Goal: Task Accomplishment & Management: Manage account settings

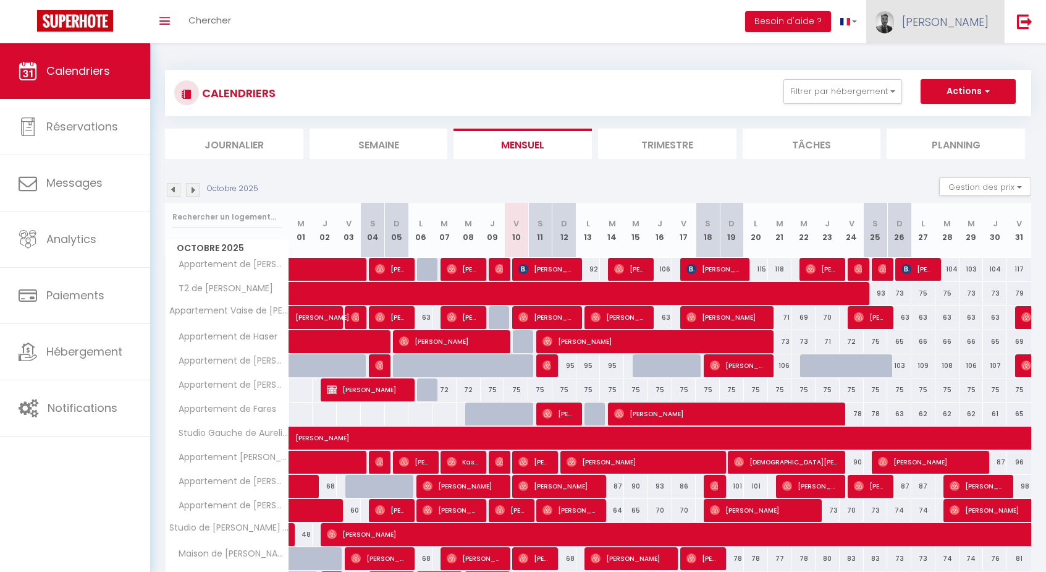
click at [978, 12] on link "[PERSON_NAME]" at bounding box center [935, 21] width 138 height 43
click at [946, 80] on link "Équipe" at bounding box center [954, 84] width 91 height 21
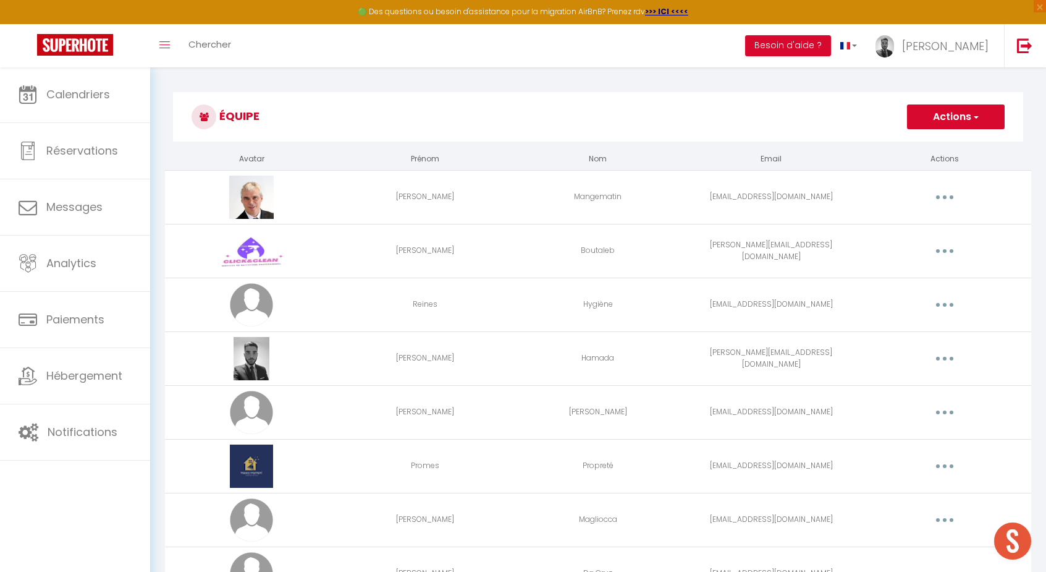
click at [934, 209] on td "Editer Supprimer" at bounding box center [944, 197] width 173 height 54
click at [949, 197] on button "button" at bounding box center [945, 197] width 35 height 20
click at [903, 221] on link "Editer" at bounding box center [912, 225] width 91 height 21
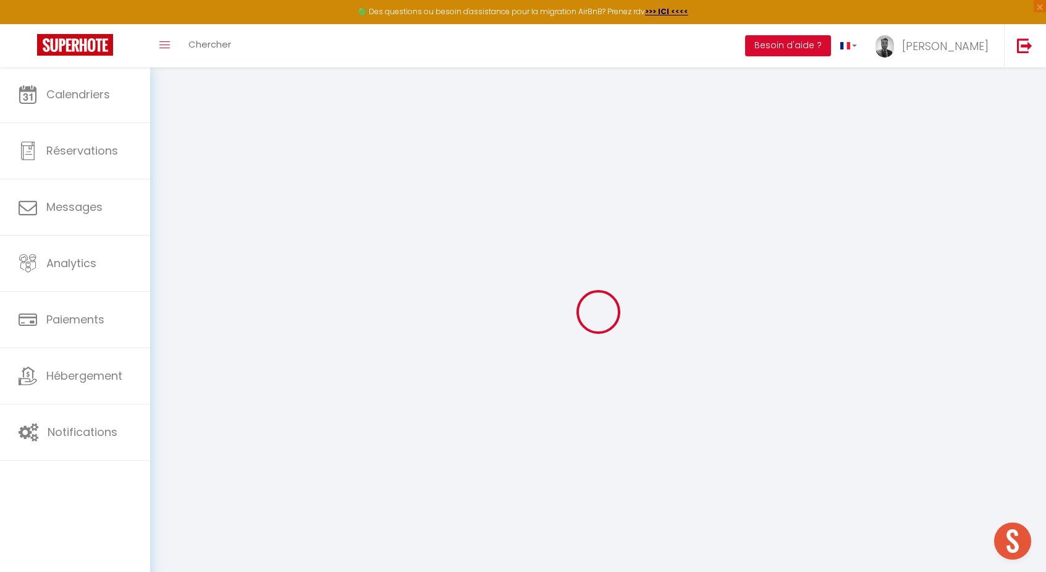
type input "[PERSON_NAME]"
type input "Mangematin"
type input "[EMAIL_ADDRESS][DOMAIN_NAME]"
type textarea "[URL][DOMAIN_NAME]"
checkbox input "true"
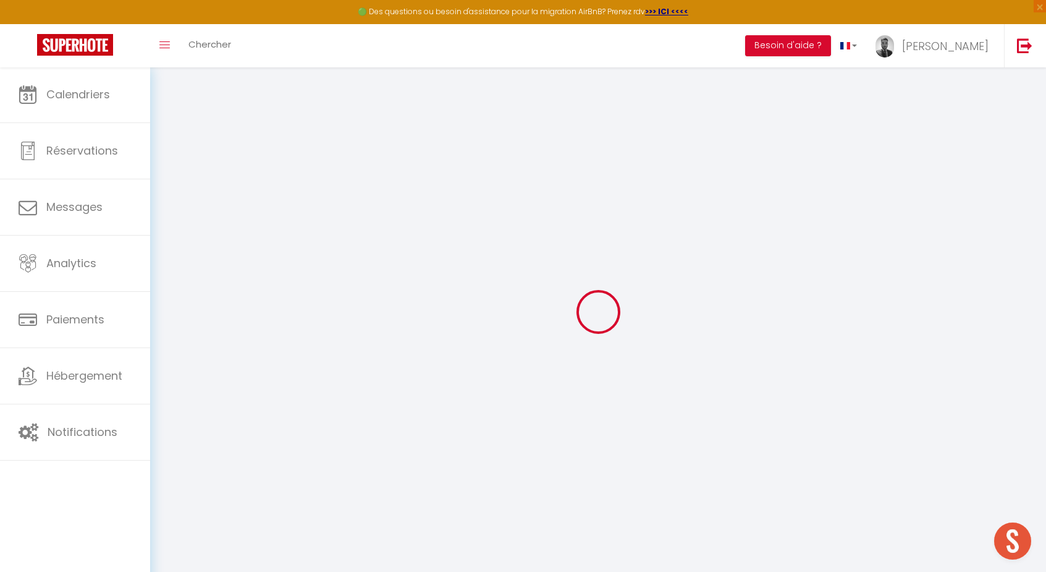
checkbox input "false"
checkbox input "true"
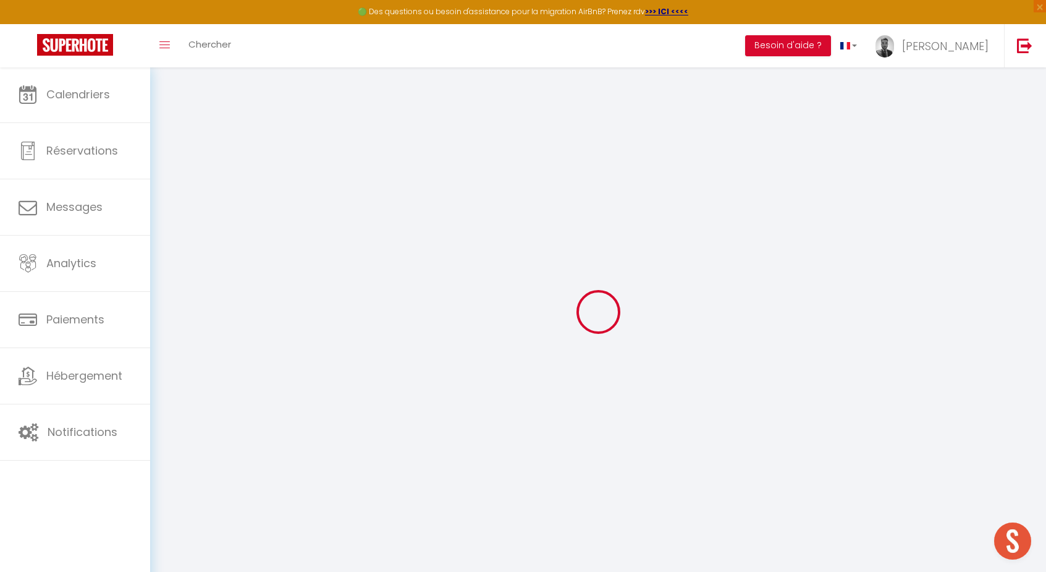
checkbox input "true"
checkbox input "false"
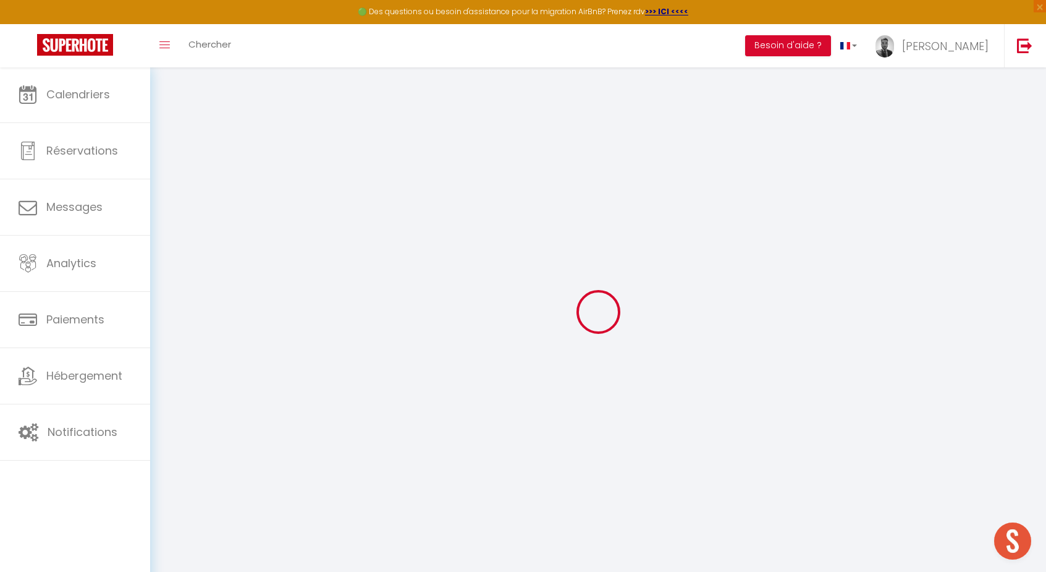
checkbox input "false"
checkbox input "true"
checkbox input "false"
select select
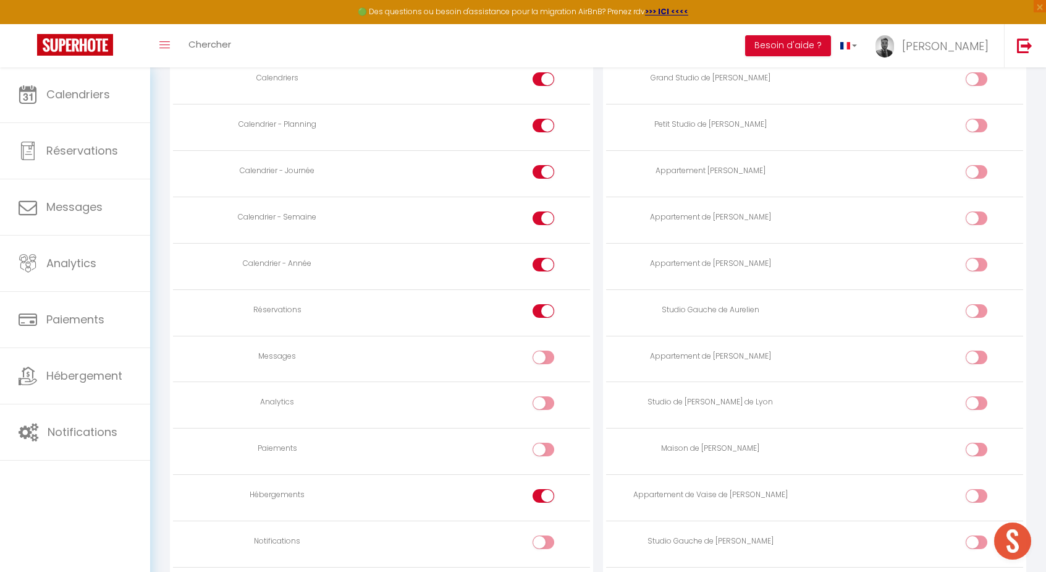
scroll to position [730, 0]
click at [966, 49] on span "[PERSON_NAME]" at bounding box center [945, 45] width 87 height 15
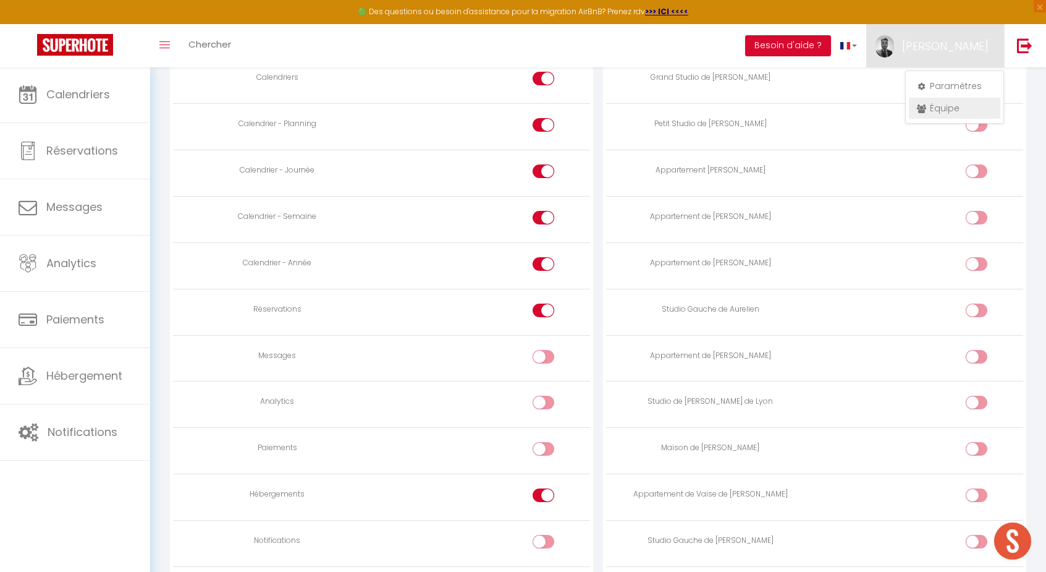
click at [945, 105] on link "Équipe" at bounding box center [954, 108] width 91 height 21
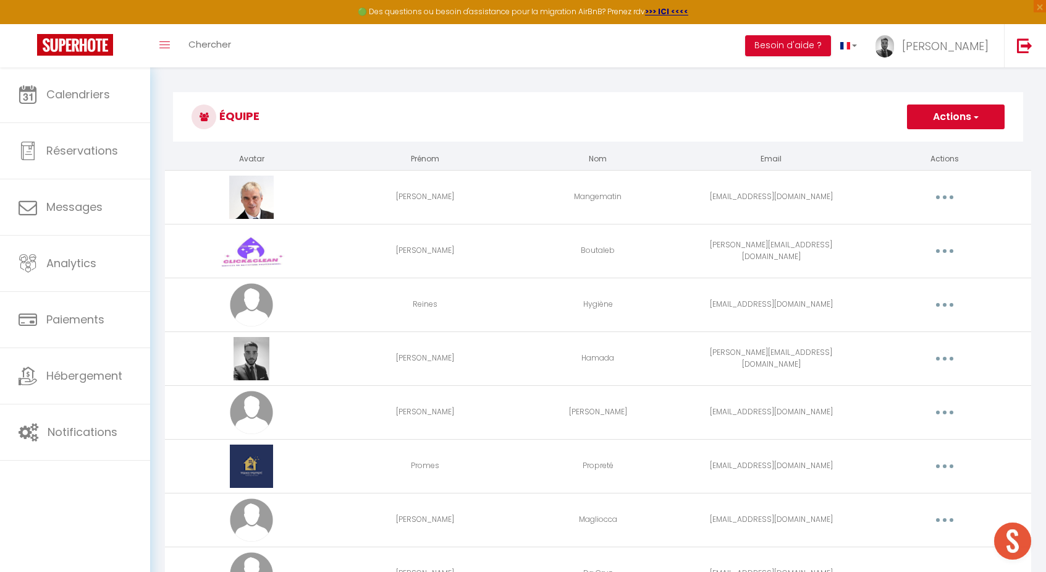
click at [937, 114] on button "Actions" at bounding box center [956, 116] width 98 height 25
click at [924, 138] on link "Ajouter un nouvel utilisateur" at bounding box center [931, 144] width 146 height 16
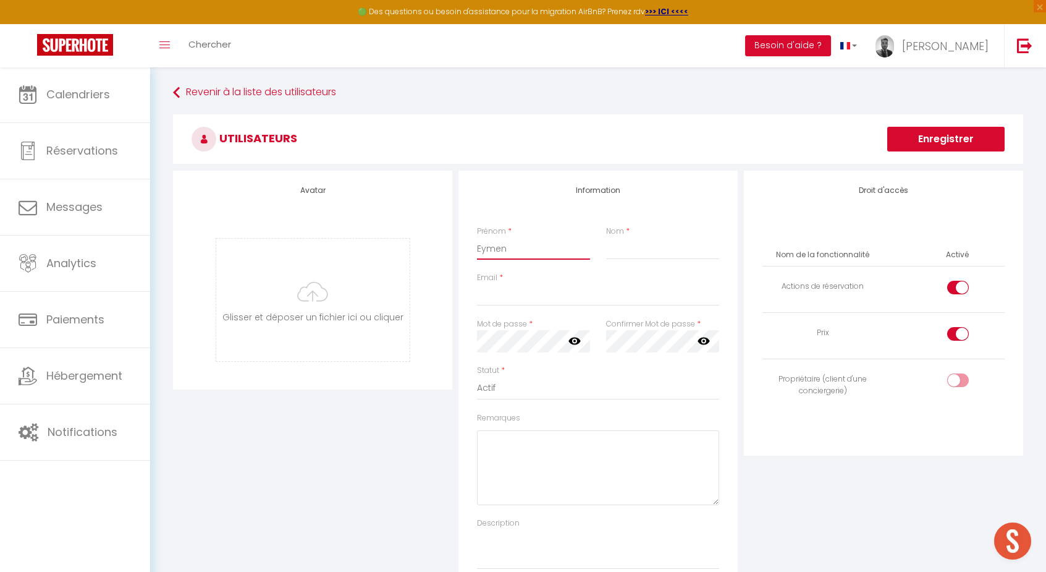
type input "Eymen"
type input "Bouhired"
paste input "[EMAIL_ADDRESS][DOMAIN_NAME]"
type input "[EMAIL_ADDRESS][DOMAIN_NAME]"
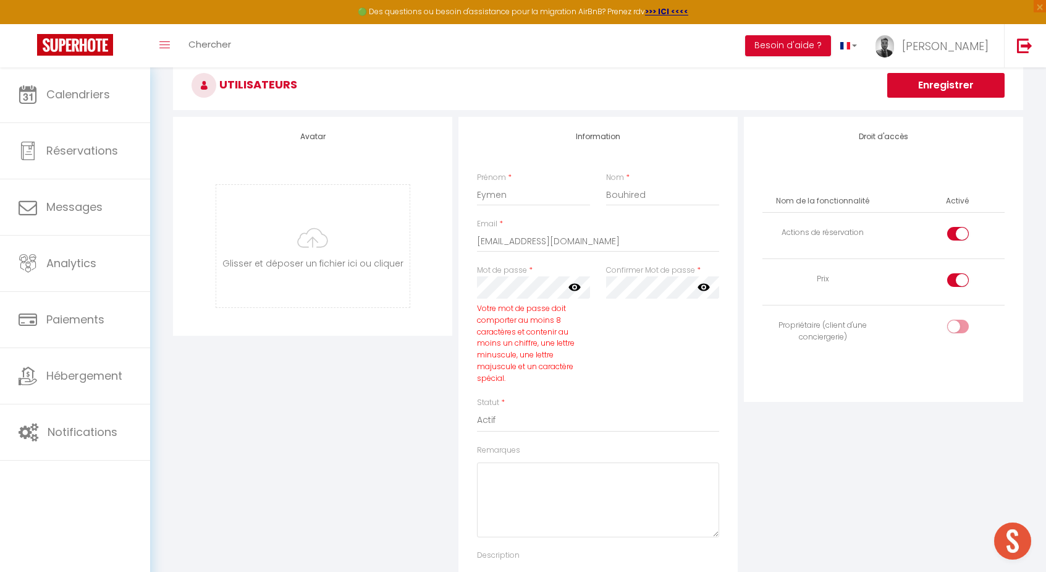
scroll to position [54, 0]
click at [947, 273] on label at bounding box center [958, 282] width 22 height 19
click at [958, 273] on input "checkbox" at bounding box center [969, 282] width 22 height 19
checkbox input "false"
click at [962, 324] on input "checkbox" at bounding box center [969, 328] width 22 height 19
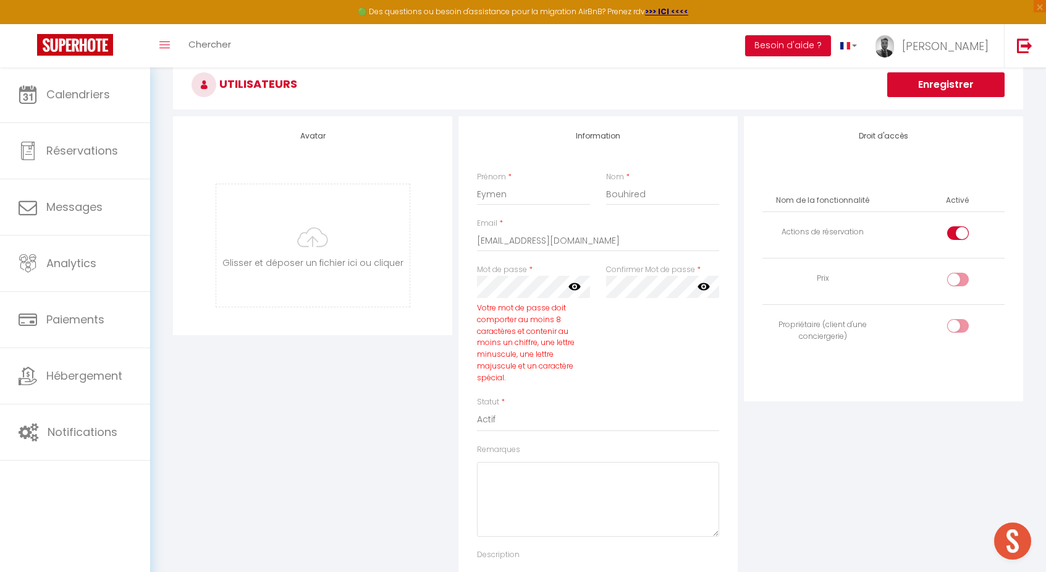
checkbox input "true"
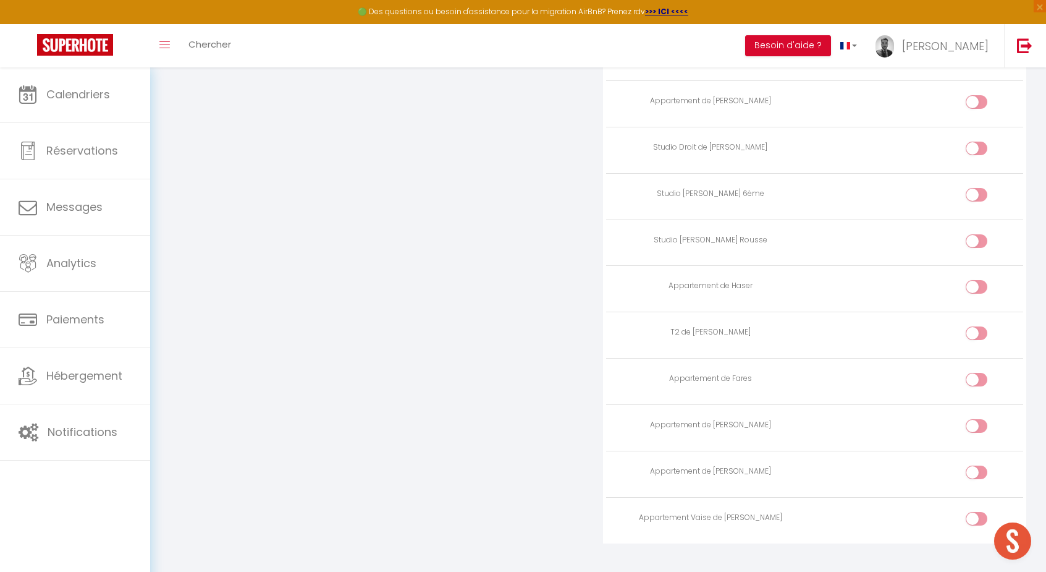
scroll to position [1603, 0]
click at [1008, 360] on td at bounding box center [919, 383] width 208 height 46
click at [979, 374] on input "checkbox" at bounding box center [987, 383] width 22 height 19
checkbox input "true"
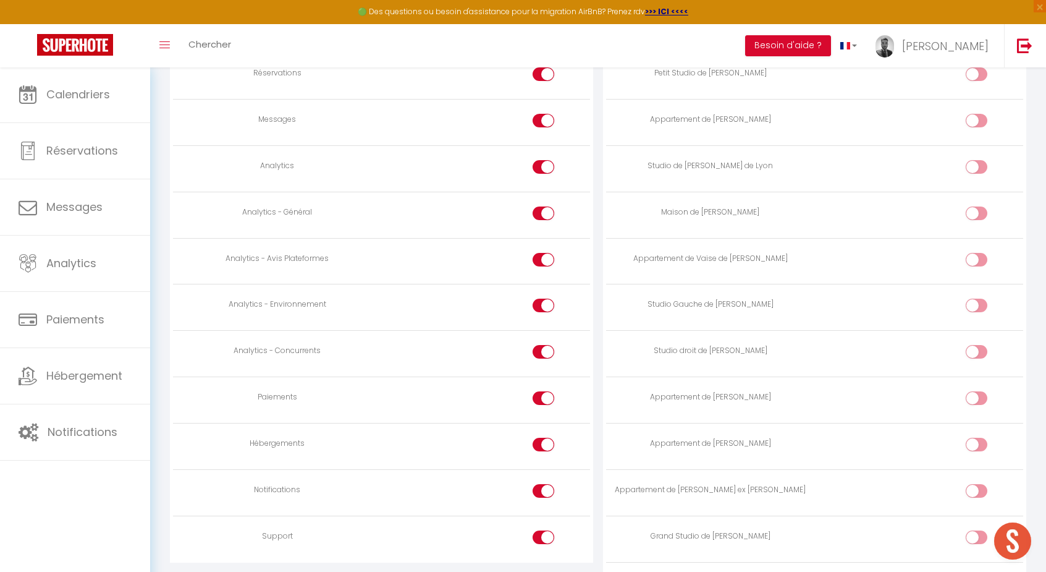
scroll to position [984, 0]
click at [539, 392] on div at bounding box center [544, 399] width 22 height 14
click at [543, 392] on input "checkbox" at bounding box center [554, 401] width 22 height 19
checkbox input "false"
click at [537, 484] on div at bounding box center [544, 491] width 22 height 14
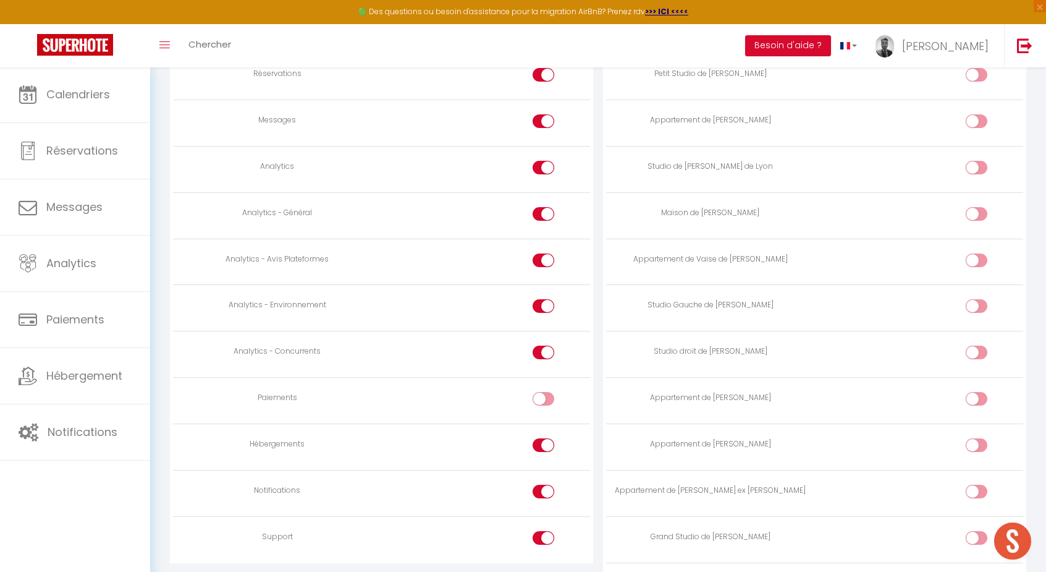
click at [543, 484] on input "checkbox" at bounding box center [554, 493] width 22 height 19
checkbox input "false"
click at [540, 531] on label at bounding box center [544, 540] width 22 height 19
click at [543, 531] on input "checkbox" at bounding box center [554, 540] width 22 height 19
checkbox input "false"
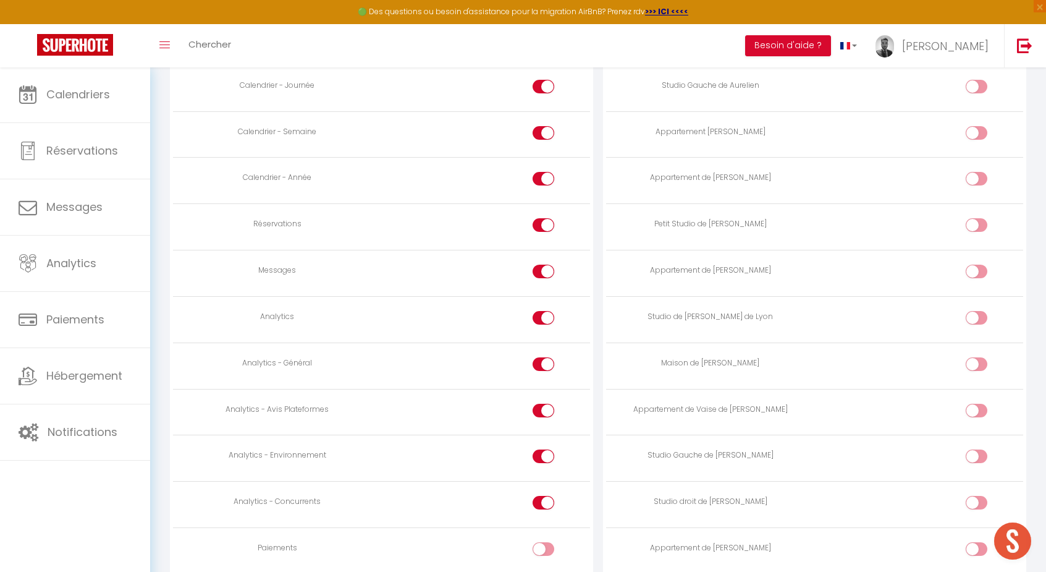
scroll to position [814, 0]
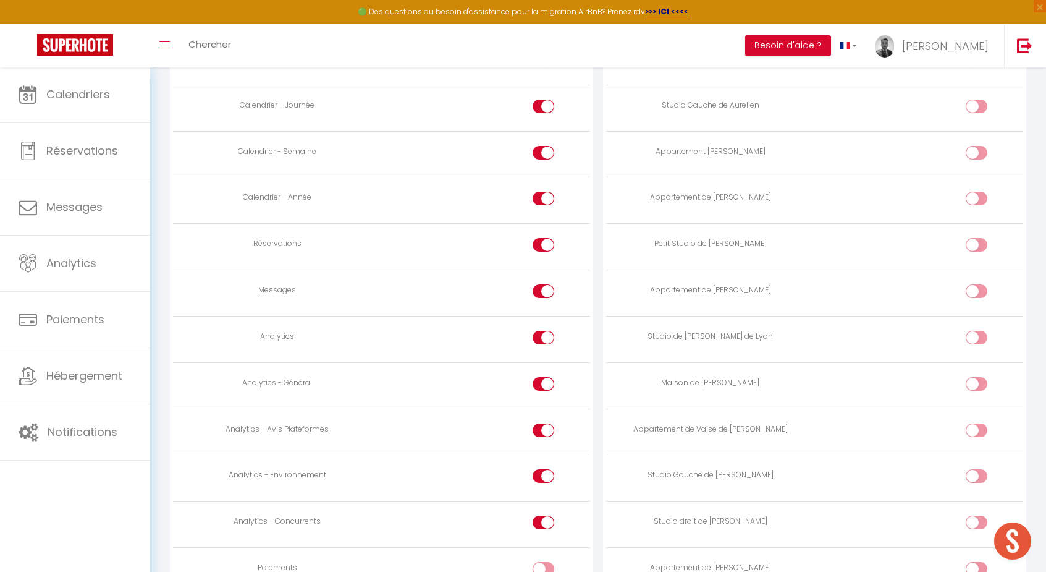
click at [544, 284] on input "checkbox" at bounding box center [554, 293] width 22 height 19
checkbox input "false"
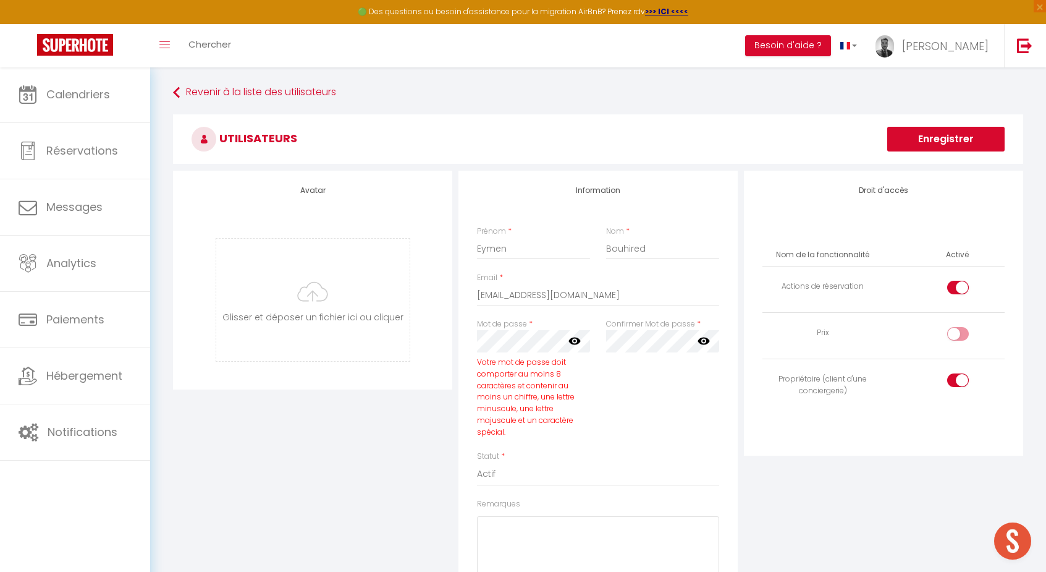
scroll to position [0, 0]
click at [924, 144] on button "Enregistrer" at bounding box center [945, 139] width 117 height 25
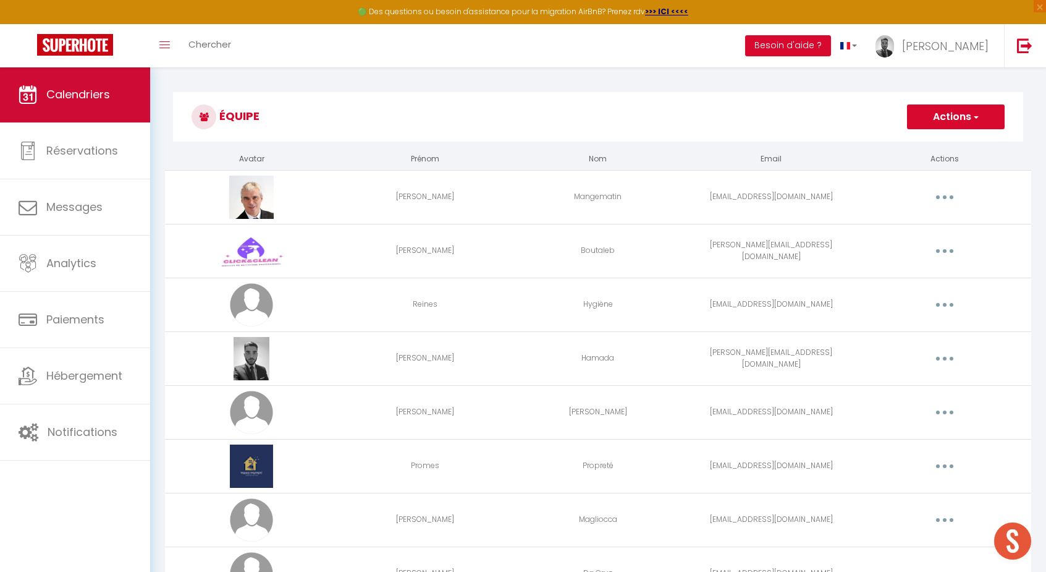
click at [93, 107] on link "Calendriers" at bounding box center [75, 95] width 150 height 56
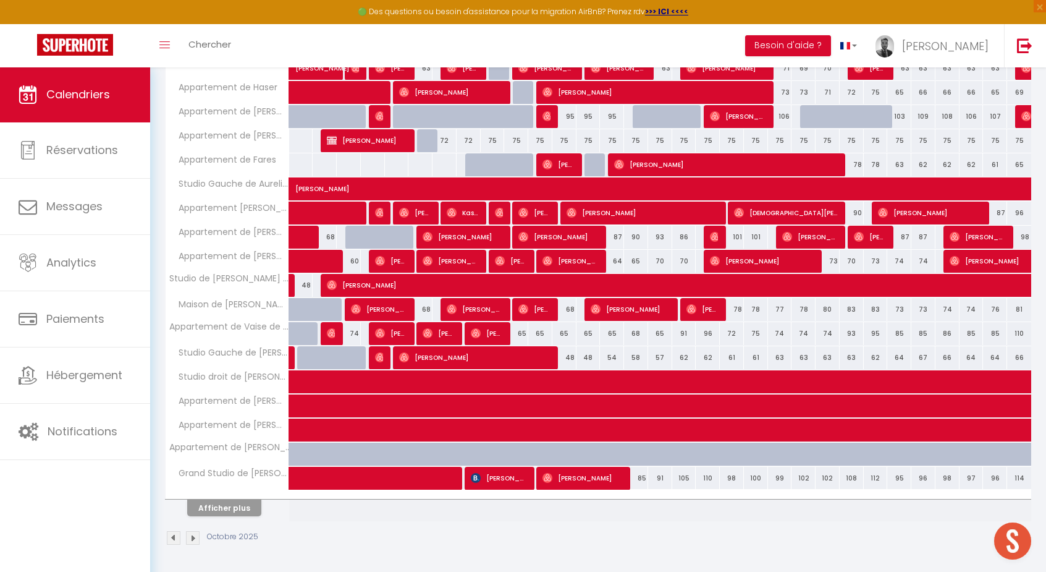
scroll to position [272, 0]
